Goal: Task Accomplishment & Management: Use online tool/utility

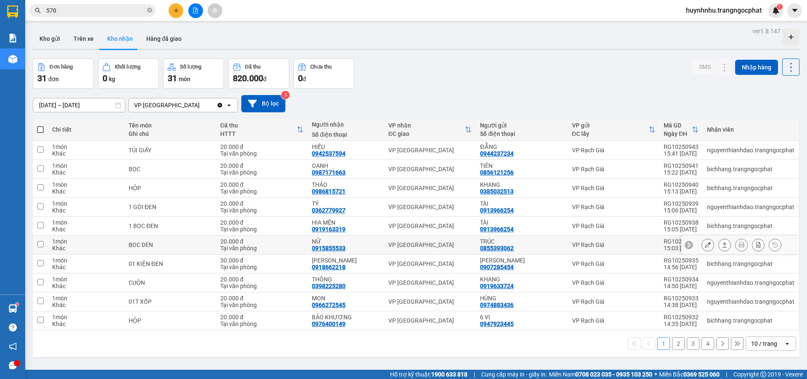
click at [722, 245] on icon at bounding box center [725, 245] width 6 height 6
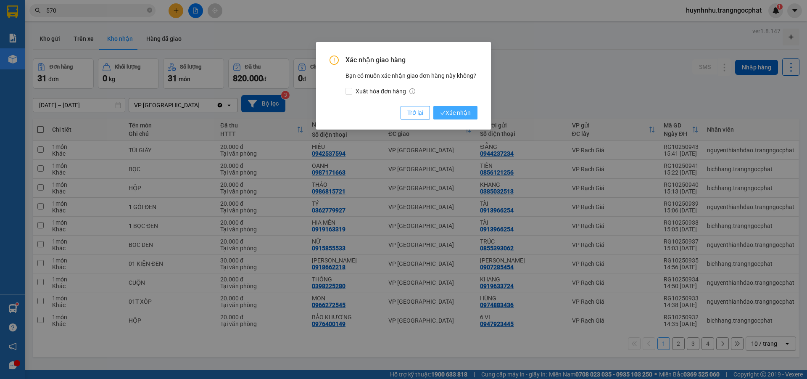
click at [464, 114] on span "Xác nhận" at bounding box center [455, 112] width 31 height 9
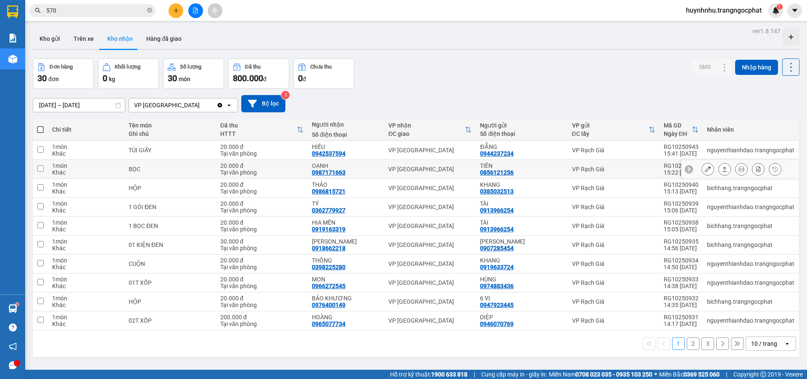
click at [723, 168] on icon at bounding box center [725, 168] width 5 height 5
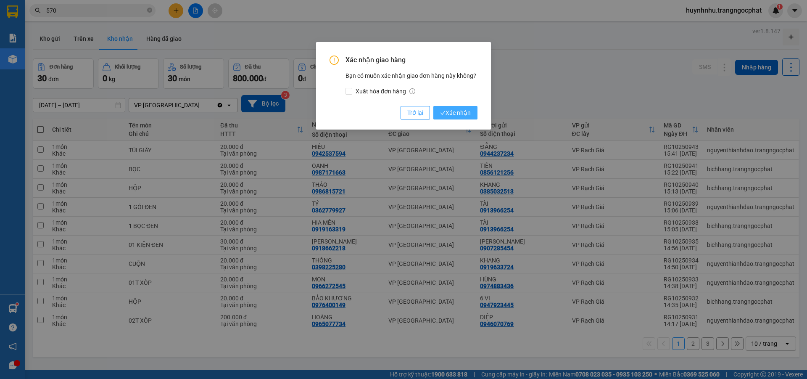
click at [446, 114] on span "Xác nhận" at bounding box center [455, 112] width 31 height 9
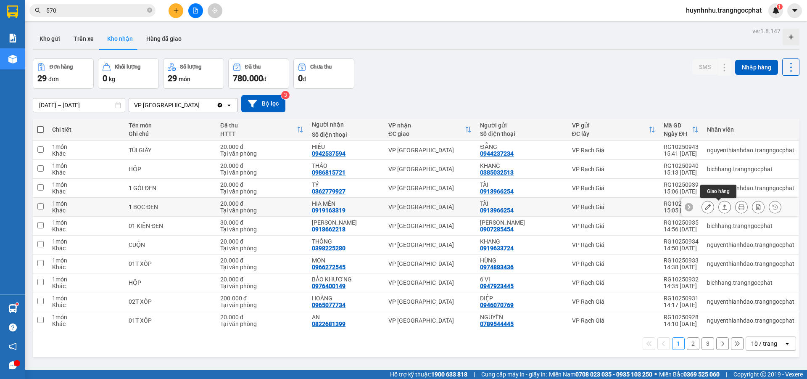
click at [721, 207] on button at bounding box center [725, 207] width 12 height 15
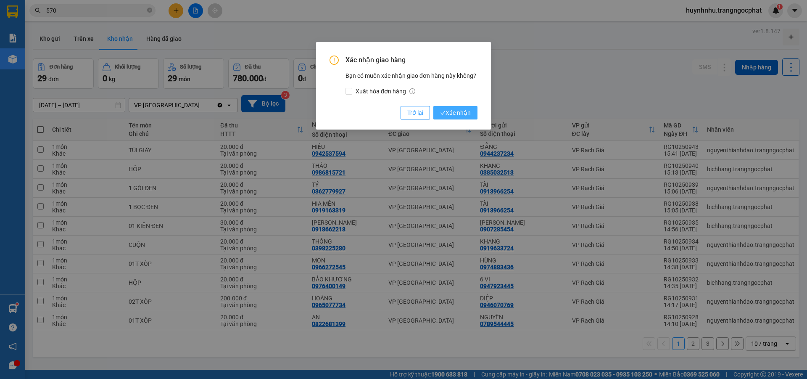
click at [467, 110] on span "Xác nhận" at bounding box center [455, 112] width 31 height 9
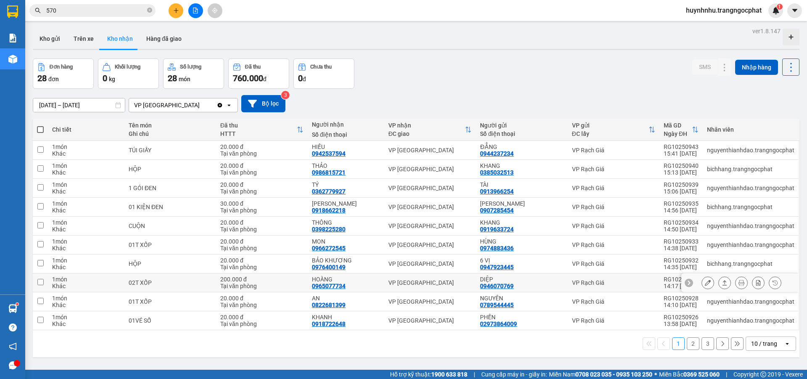
click at [722, 282] on icon at bounding box center [725, 283] width 6 height 6
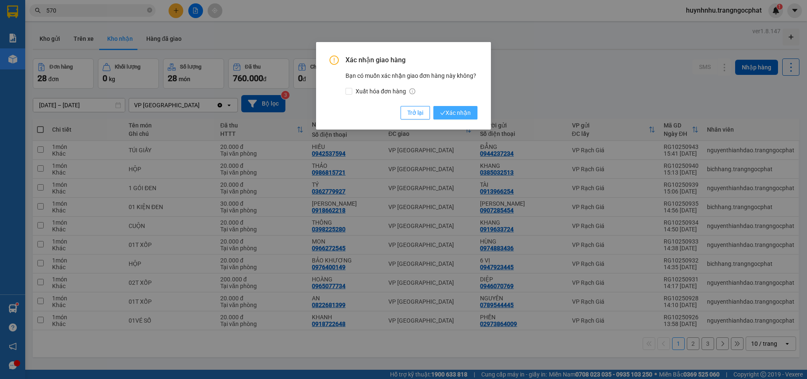
click at [462, 114] on span "Xác nhận" at bounding box center [455, 112] width 31 height 9
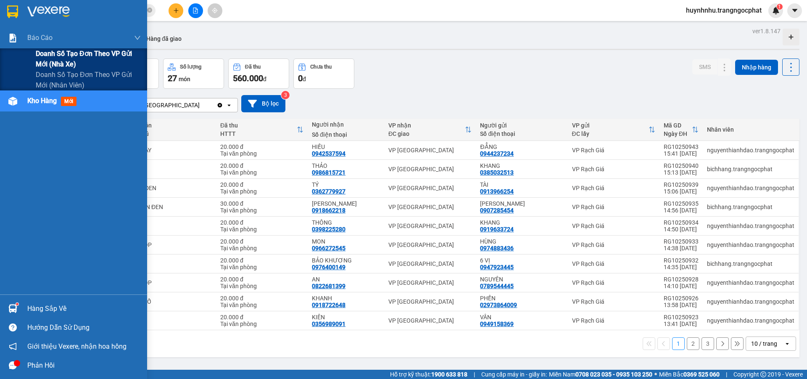
click at [66, 61] on span "Doanh số tạo đơn theo VP gửi mới (nhà xe)" at bounding box center [88, 58] width 105 height 21
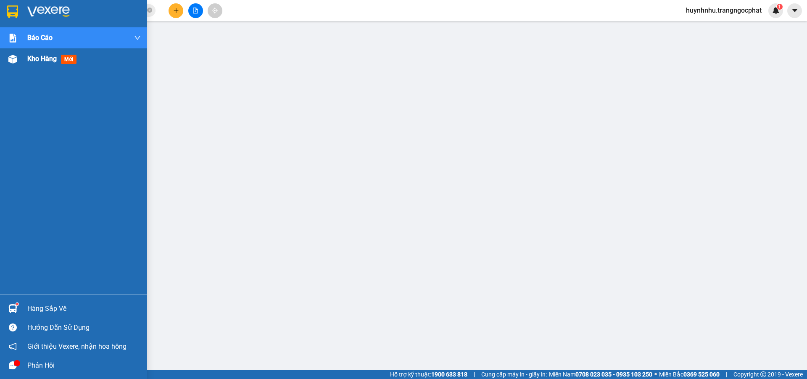
click at [35, 57] on span "Kho hàng" at bounding box center [41, 59] width 29 height 8
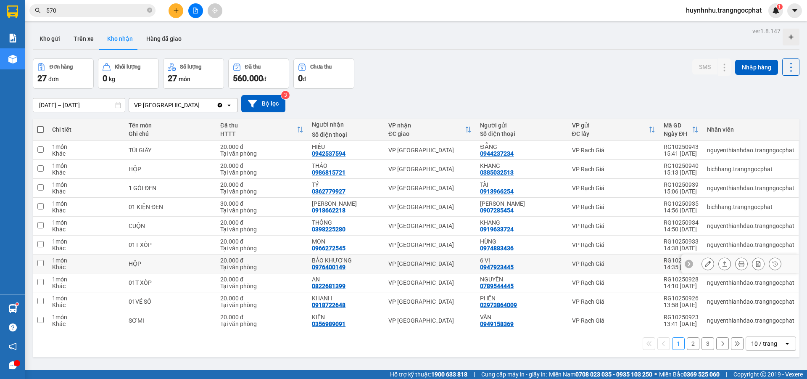
click at [722, 261] on icon at bounding box center [725, 264] width 6 height 6
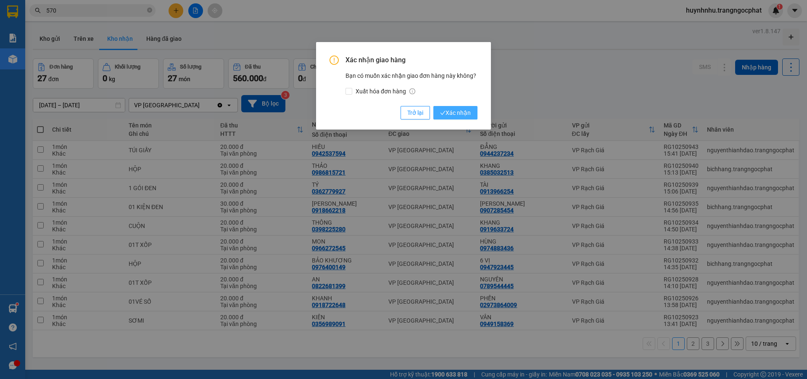
click at [458, 112] on span "Xác nhận" at bounding box center [455, 112] width 31 height 9
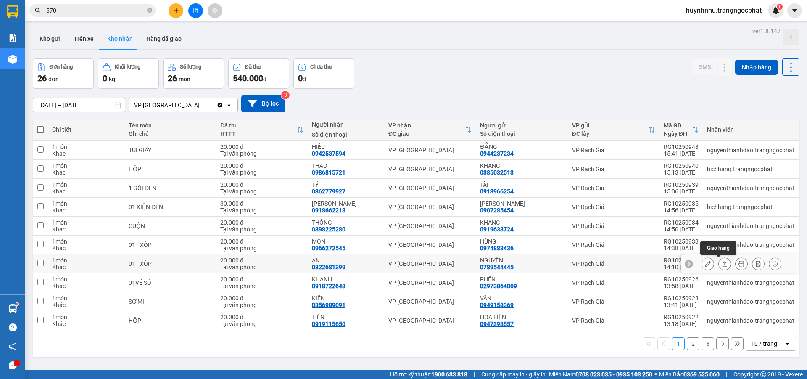
click at [722, 263] on icon at bounding box center [725, 264] width 6 height 6
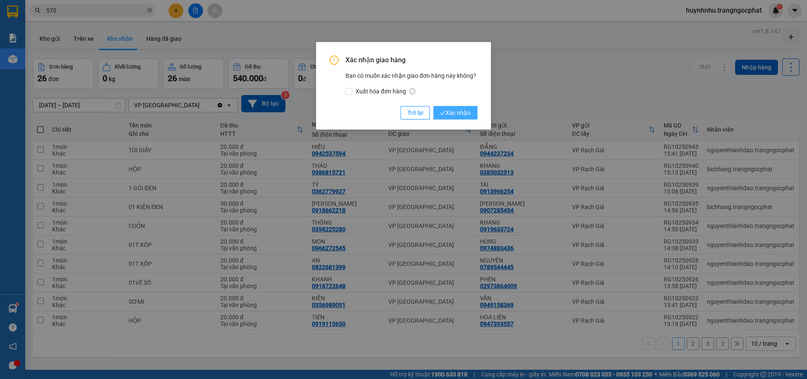
click at [464, 114] on span "Xác nhận" at bounding box center [455, 112] width 31 height 9
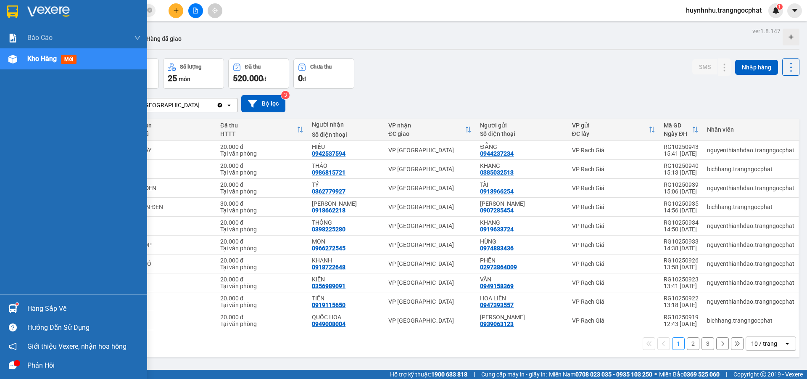
click at [55, 312] on div "Hàng sắp về" at bounding box center [84, 308] width 114 height 13
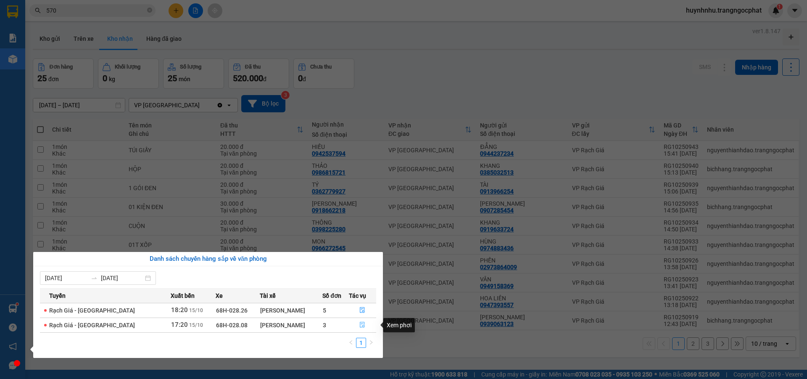
click at [362, 323] on icon "file-done" at bounding box center [362, 325] width 5 height 6
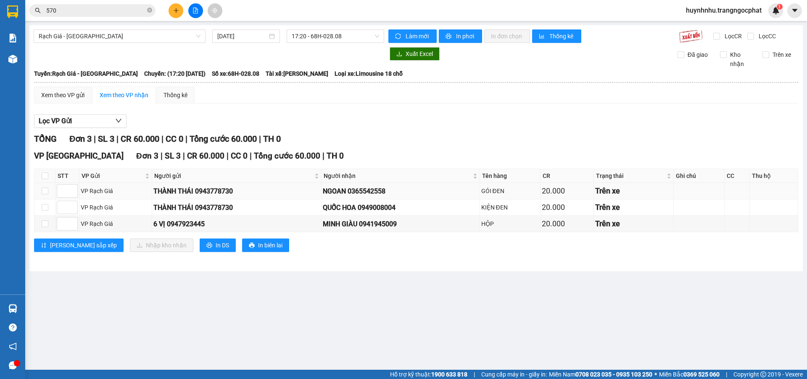
click at [373, 195] on div "NGOAN 0365542558" at bounding box center [401, 191] width 156 height 11
copy div "0365542558"
click at [393, 207] on div "QUỐC HOA 0949008004" at bounding box center [401, 207] width 156 height 11
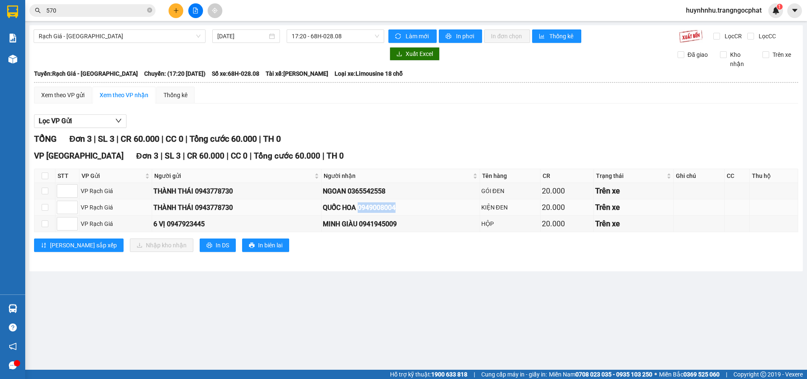
copy div "0949008004"
click at [372, 223] on div "MINH GIÀU 0941945009" at bounding box center [401, 224] width 156 height 11
copy div "0941945009"
click at [45, 174] on input "checkbox" at bounding box center [45, 175] width 7 height 7
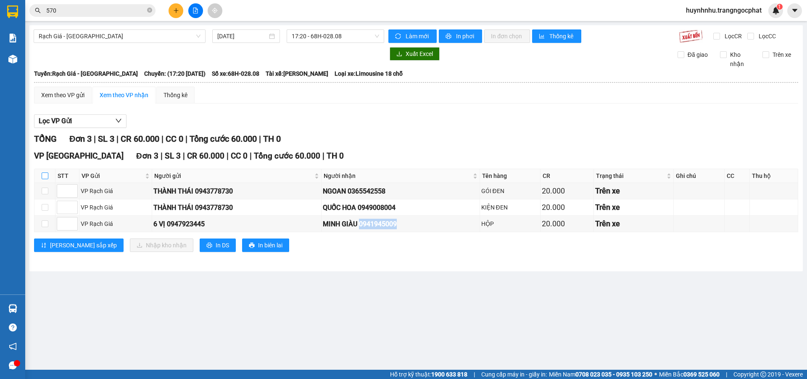
checkbox input "true"
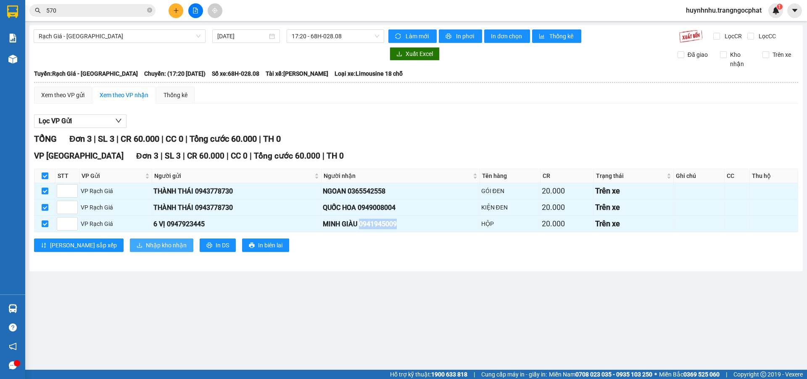
click at [146, 243] on span "Nhập kho nhận" at bounding box center [166, 244] width 41 height 9
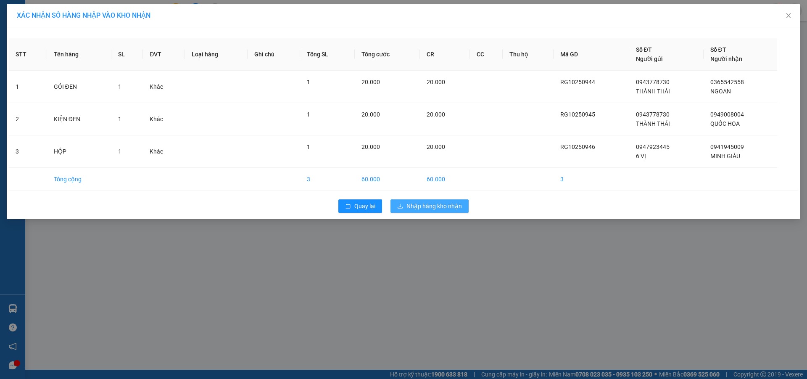
click at [437, 204] on span "Nhập hàng kho nhận" at bounding box center [434, 205] width 55 height 9
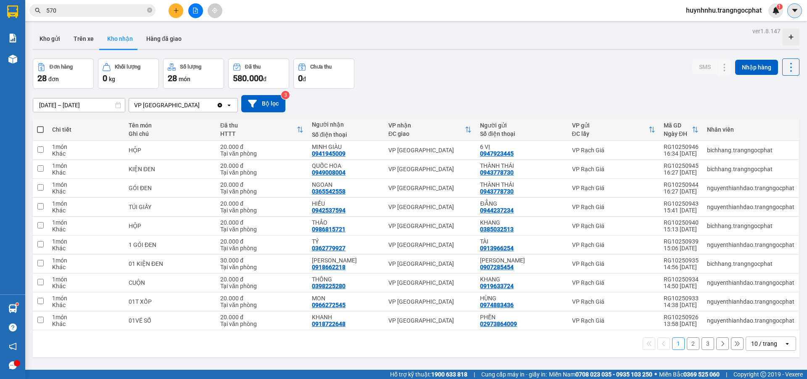
click at [794, 13] on icon "caret-down" at bounding box center [795, 11] width 8 height 8
click at [734, 12] on span "huynhnhu.trangngocphat" at bounding box center [723, 10] width 89 height 11
click at [702, 24] on span "Đăng xuất" at bounding box center [727, 25] width 73 height 9
